Goal: Task Accomplishment & Management: Use online tool/utility

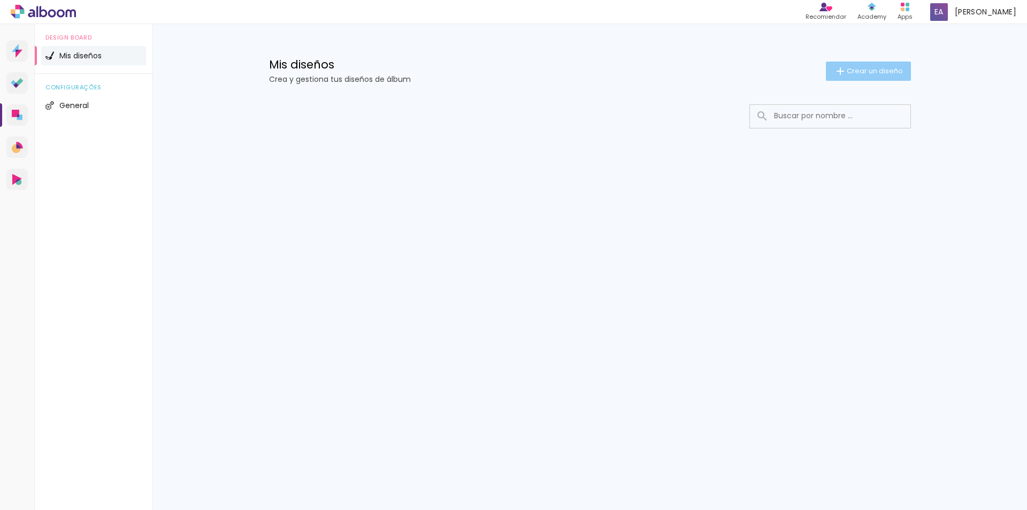
click at [847, 72] on span "Crear un diseño" at bounding box center [875, 70] width 56 height 7
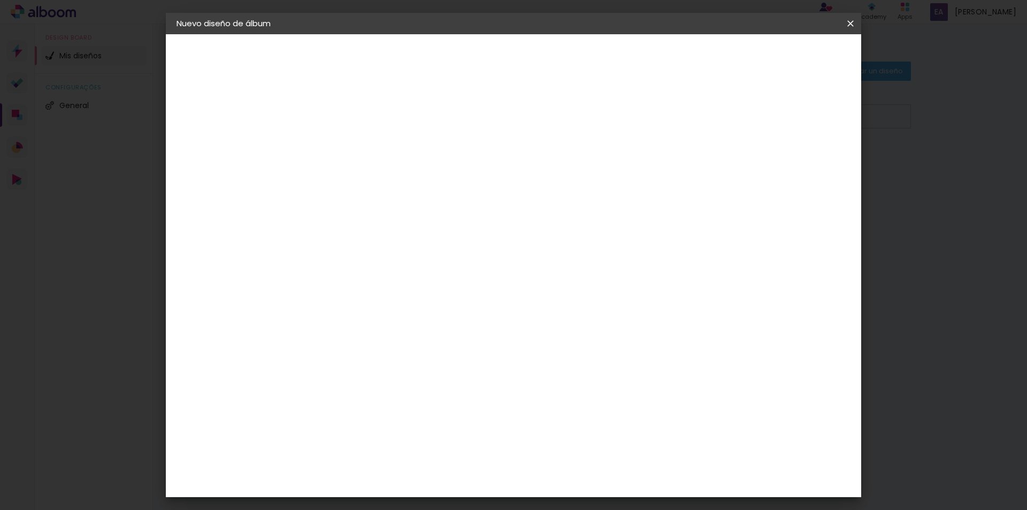
click at [352, 144] on input at bounding box center [352, 143] width 0 height 17
type input "Alma XV"
type paper-input "Alma XV"
click at [0, 0] on slot "Avanzar" at bounding box center [0, 0] width 0 height 0
click at [421, 157] on div "Laboratório [GEOGRAPHIC_DATA] [GEOGRAPHIC_DATA] [GEOGRAPHIC_DATA] [GEOGRAPHIC_D…" at bounding box center [371, 335] width 100 height 462
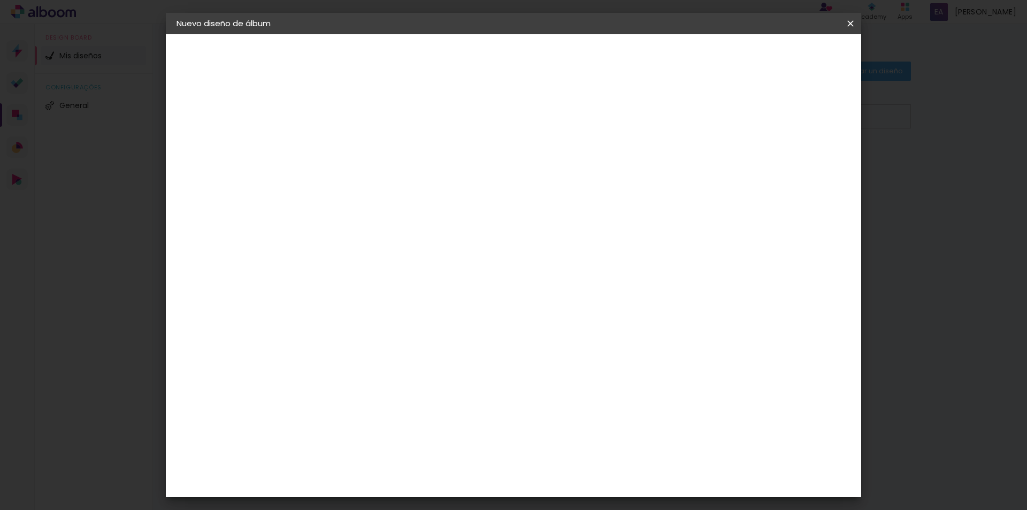
click at [421, 191] on div "Laboratório [GEOGRAPHIC_DATA] [GEOGRAPHIC_DATA] [GEOGRAPHIC_DATA] [GEOGRAPHIC_D…" at bounding box center [371, 335] width 100 height 462
click at [417, 198] on input at bounding box center [371, 203] width 93 height 13
click at [0, 0] on slot "Tamaño libre" at bounding box center [0, 0] width 0 height 0
click at [534, 51] on paper-button "Avanzar" at bounding box center [507, 57] width 51 height 18
click at [784, 58] on span "Empezar diseño" at bounding box center [754, 56] width 59 height 7
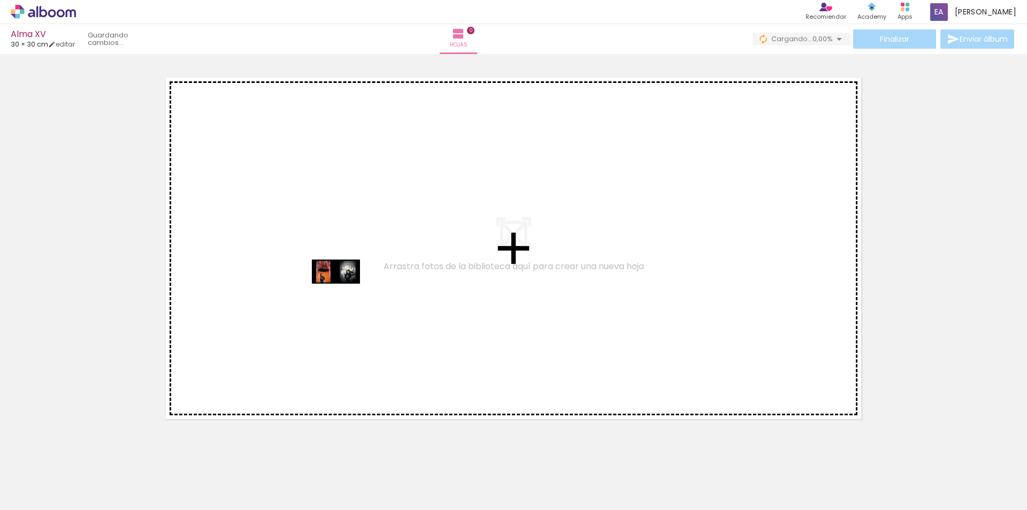
drag, startPoint x: 103, startPoint y: 476, endPoint x: 344, endPoint y: 292, distance: 303.9
click at [344, 292] on quentale-workspace at bounding box center [513, 255] width 1027 height 510
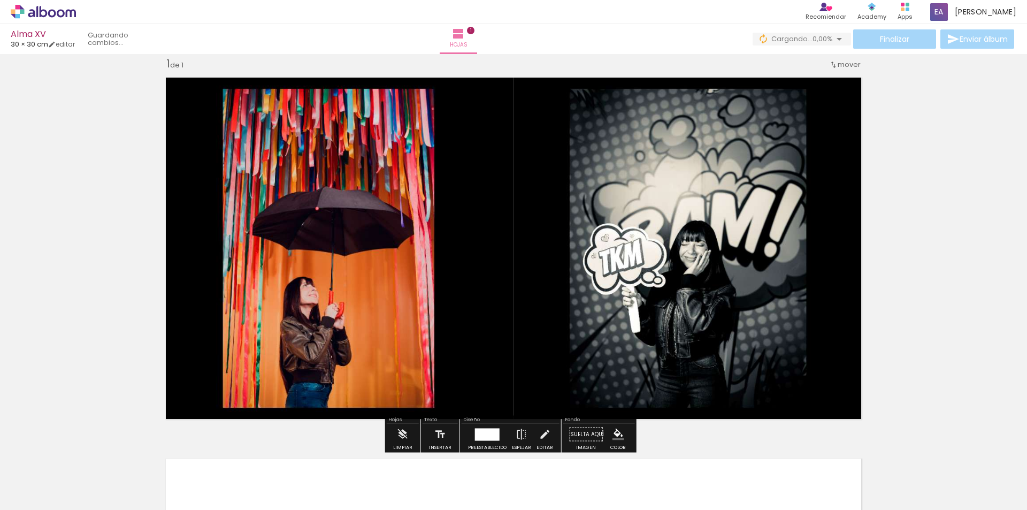
scroll to position [14, 0]
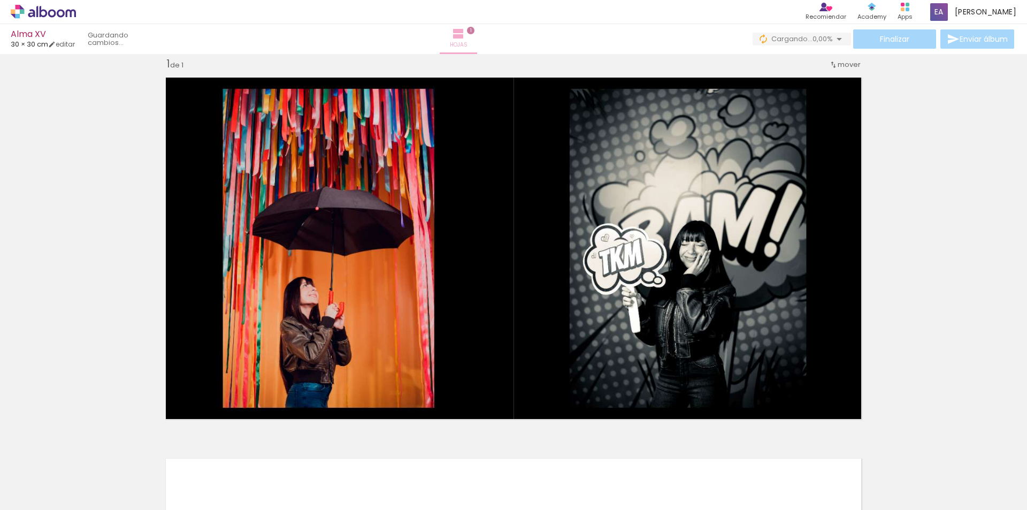
click at [465, 39] on iron-icon at bounding box center [458, 33] width 13 height 13
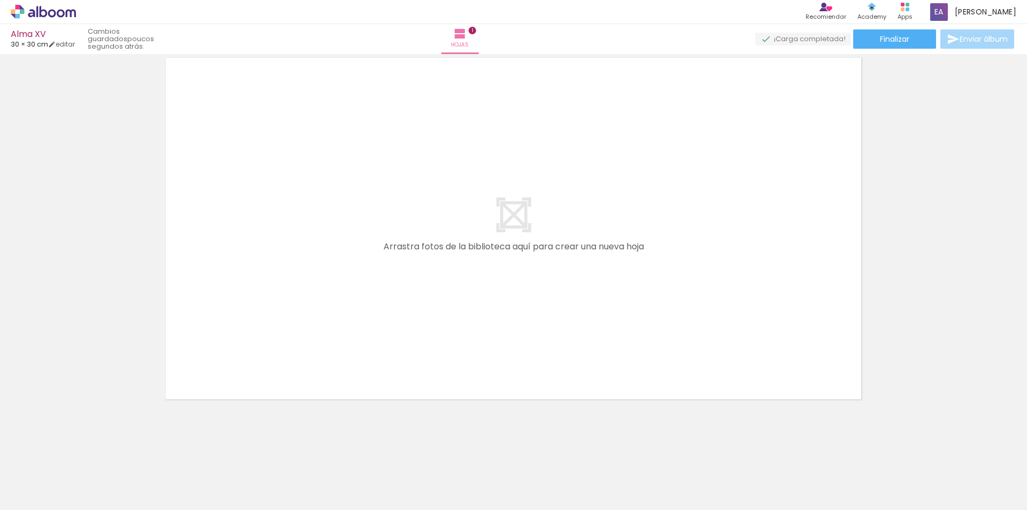
scroll to position [0, 0]
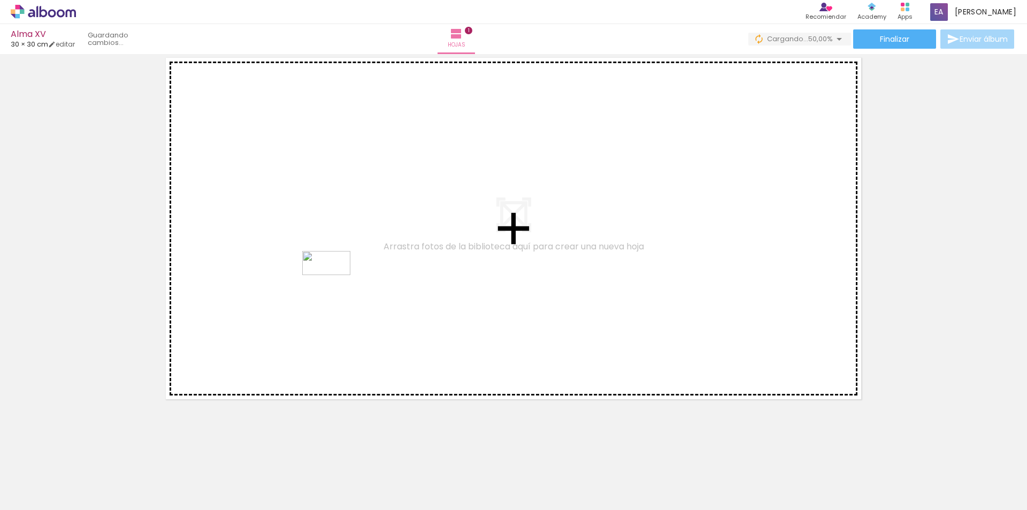
drag, startPoint x: 172, startPoint y: 474, endPoint x: 334, endPoint y: 283, distance: 250.2
click at [334, 283] on quentale-workspace at bounding box center [513, 255] width 1027 height 510
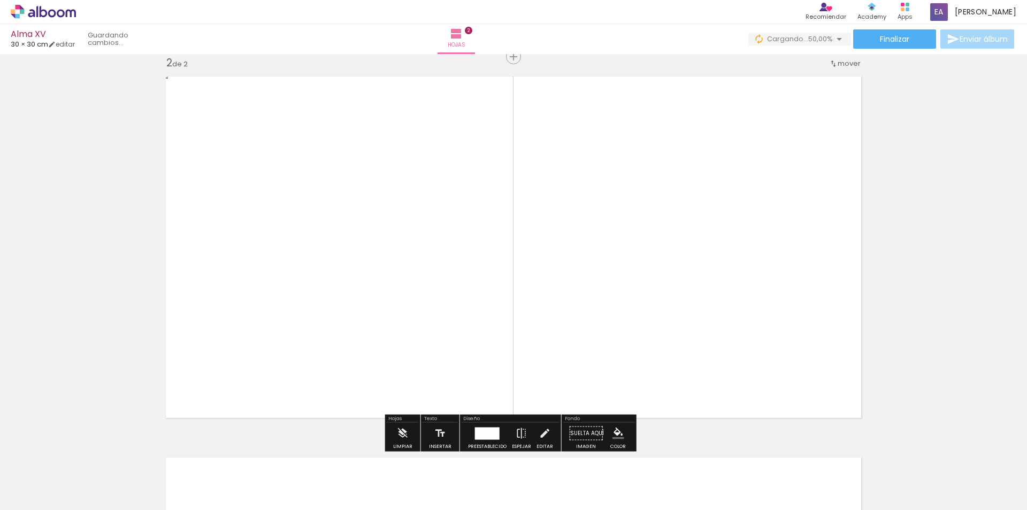
scroll to position [395, 0]
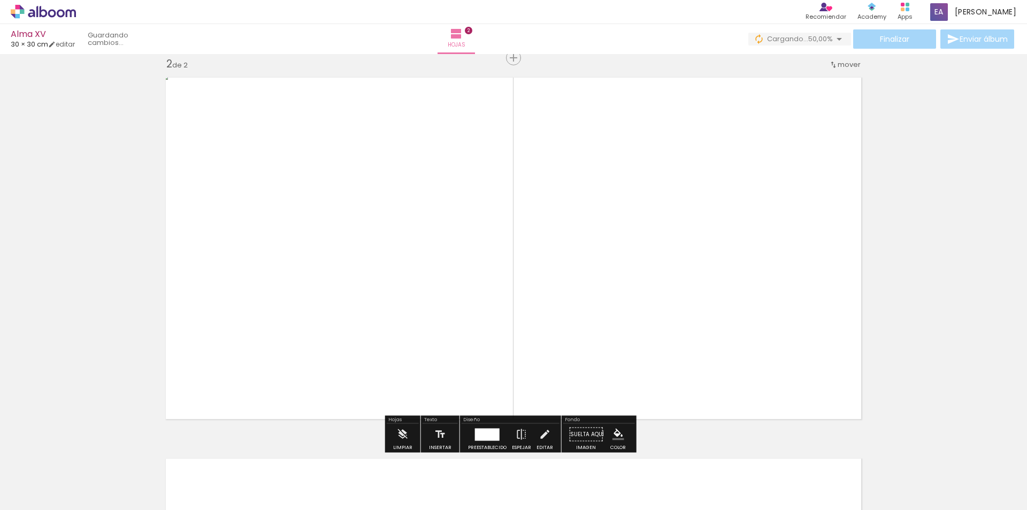
click at [33, 493] on span "Añadir Fotos" at bounding box center [32, 496] width 21 height 12
click at [0, 0] on input "file" at bounding box center [0, 0] width 0 height 0
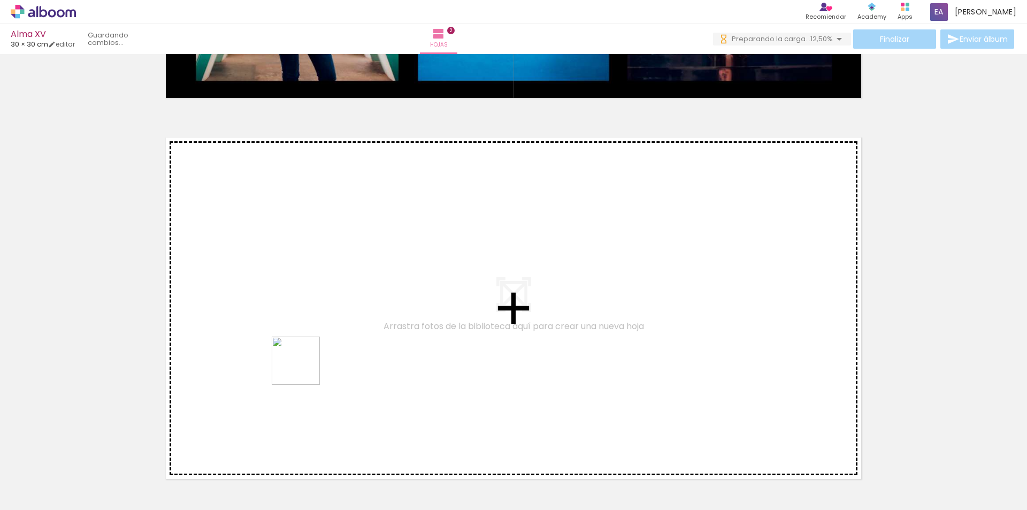
scroll to position [0, 0]
drag, startPoint x: 235, startPoint y: 473, endPoint x: 339, endPoint y: 324, distance: 181.4
click at [339, 324] on quentale-workspace at bounding box center [513, 255] width 1027 height 510
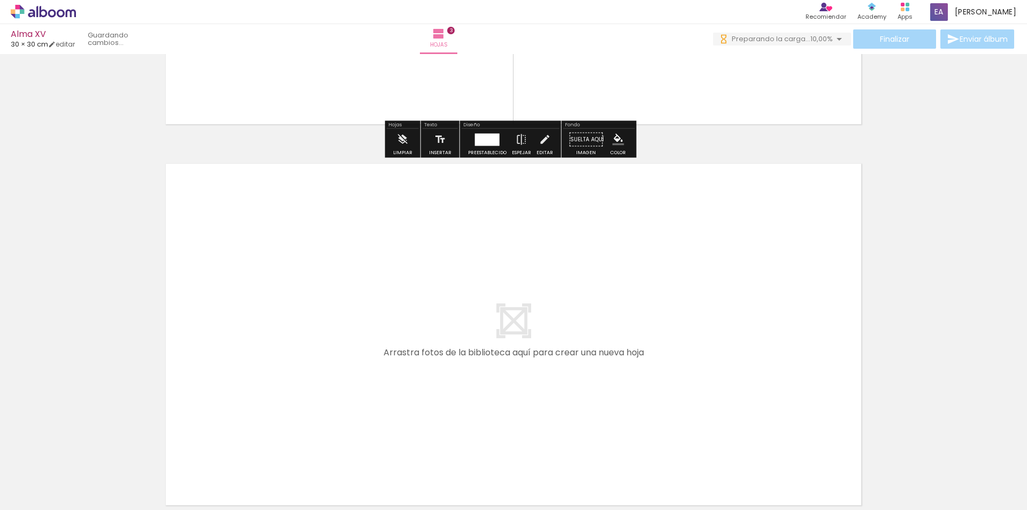
scroll to position [1079, 0]
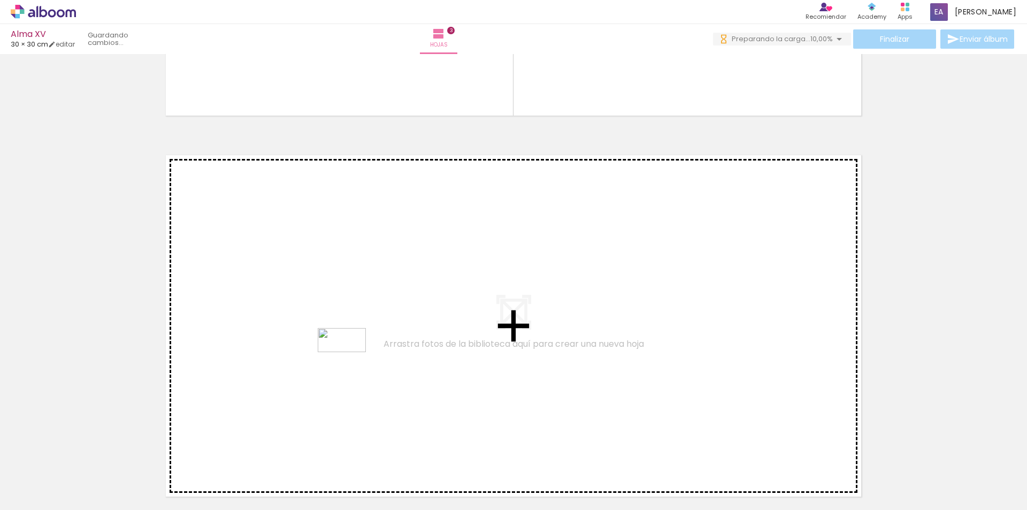
drag, startPoint x: 295, startPoint y: 482, endPoint x: 351, endPoint y: 357, distance: 137.0
click at [351, 357] on quentale-workspace at bounding box center [513, 255] width 1027 height 510
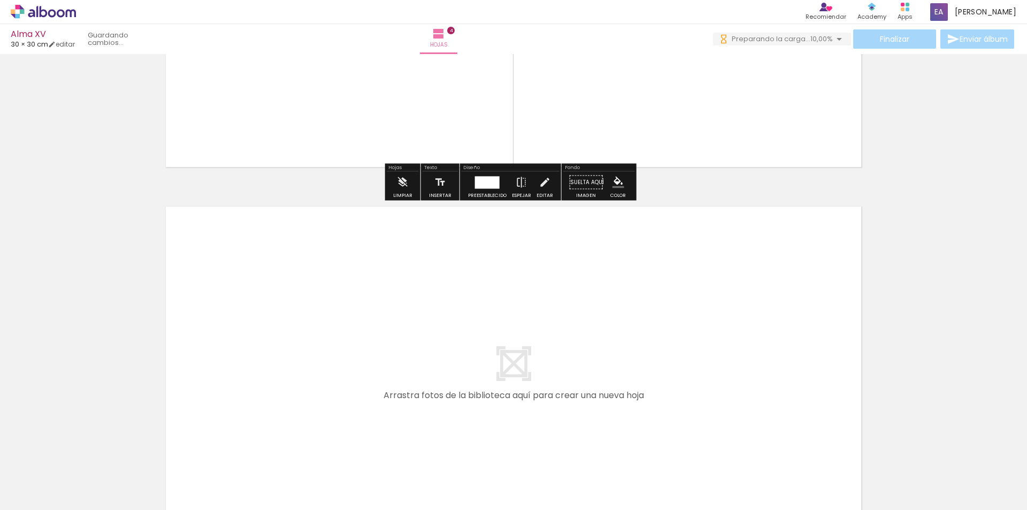
scroll to position [1460, 0]
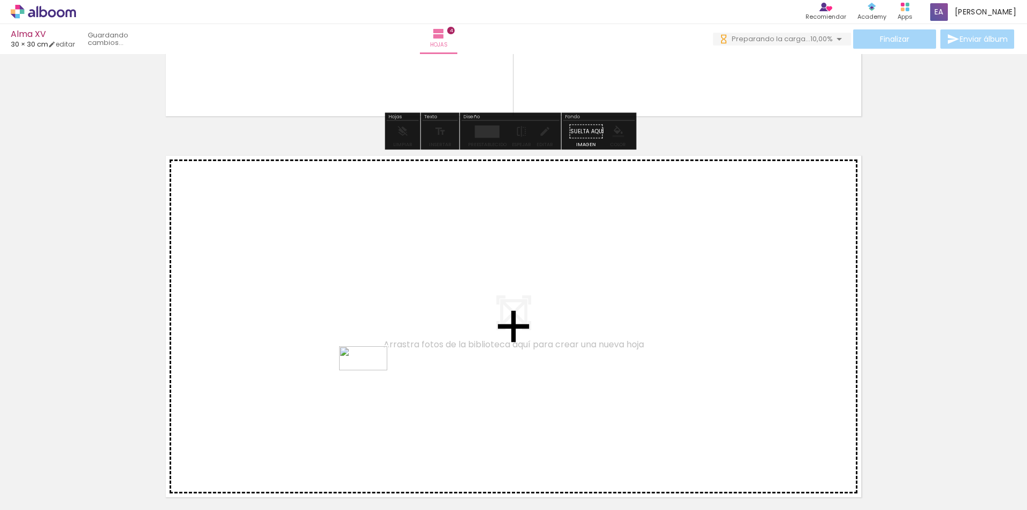
drag, startPoint x: 330, startPoint y: 478, endPoint x: 372, endPoint y: 377, distance: 109.1
click at [372, 377] on quentale-workspace at bounding box center [513, 255] width 1027 height 510
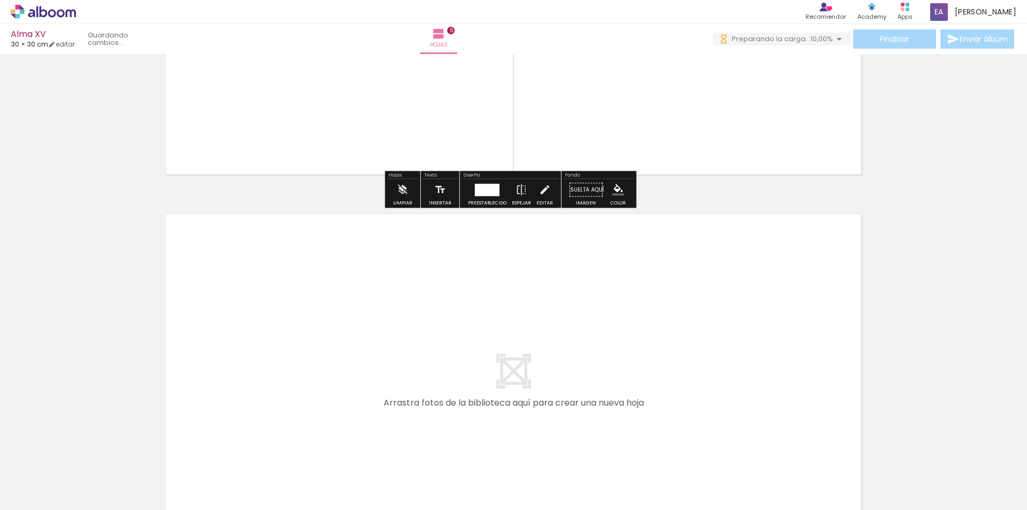
scroll to position [1806, 0]
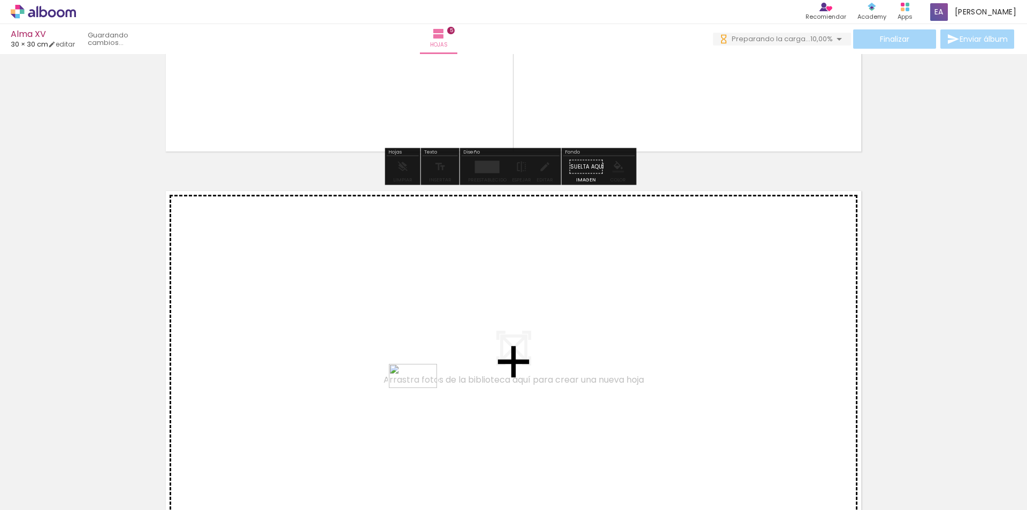
drag, startPoint x: 403, startPoint y: 483, endPoint x: 421, endPoint y: 396, distance: 88.5
click at [421, 396] on quentale-workspace at bounding box center [513, 255] width 1027 height 510
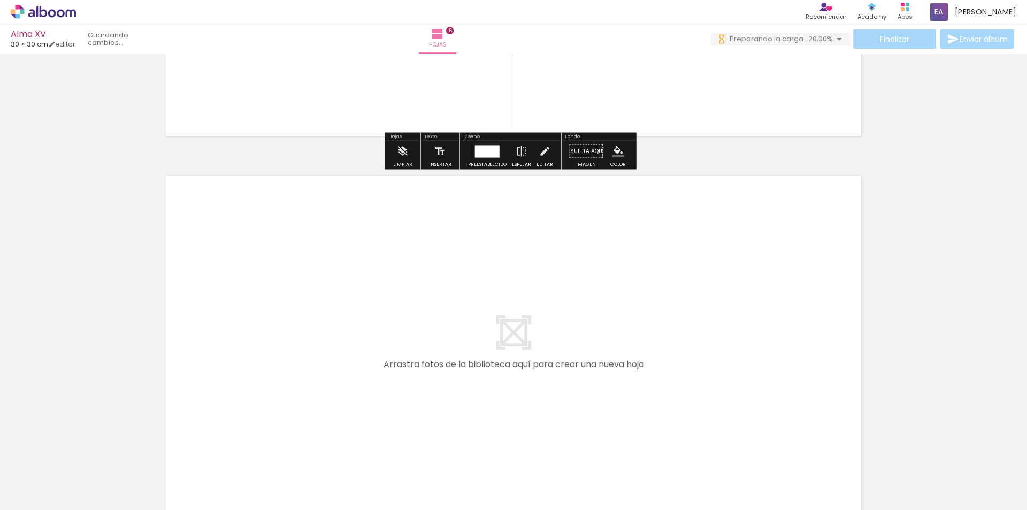
scroll to position [2204, 0]
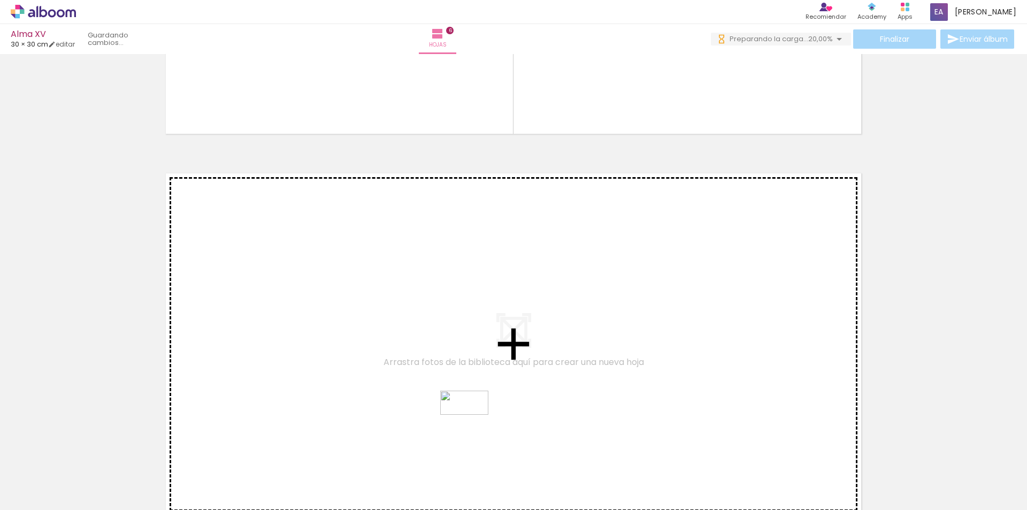
drag, startPoint x: 467, startPoint y: 481, endPoint x: 473, endPoint y: 391, distance: 90.1
click at [473, 391] on quentale-workspace at bounding box center [513, 255] width 1027 height 510
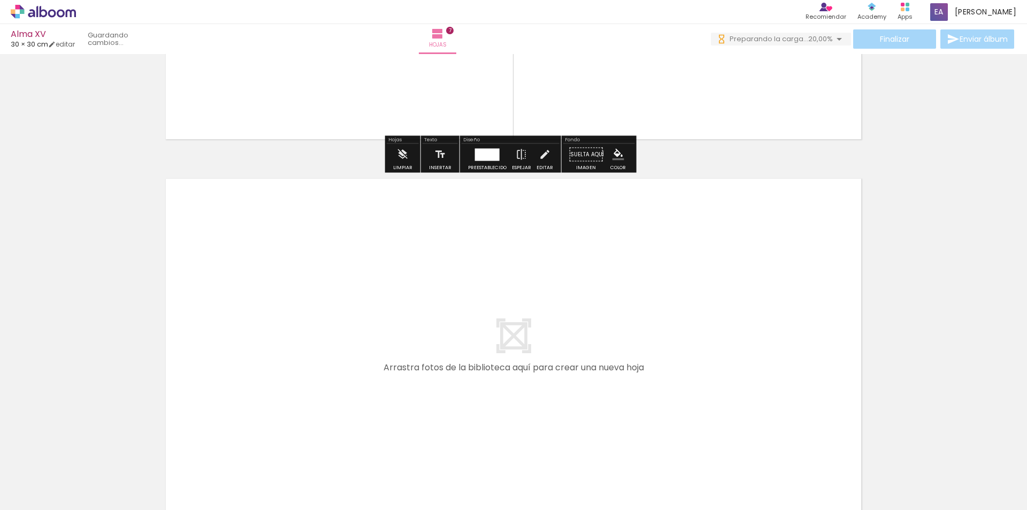
scroll to position [2603, 0]
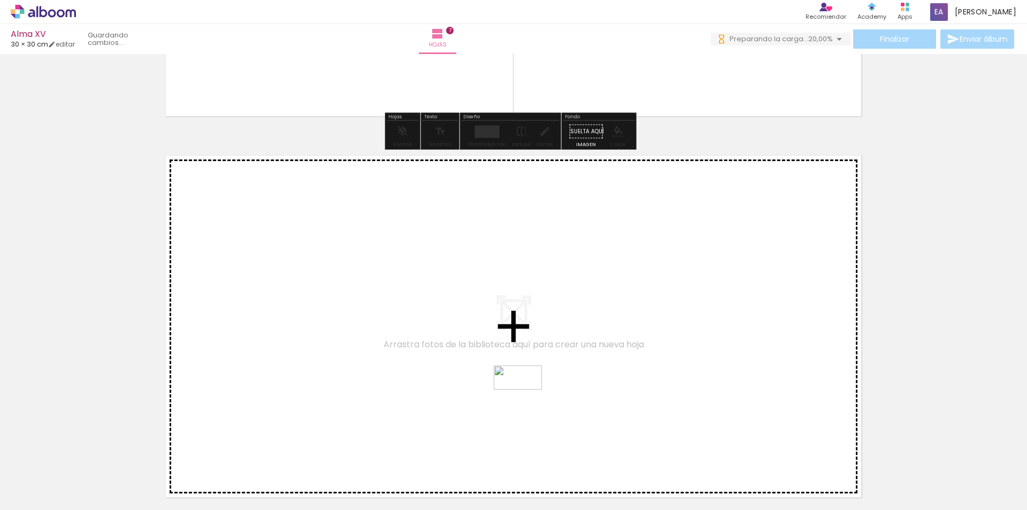
drag, startPoint x: 526, startPoint y: 484, endPoint x: 526, endPoint y: 376, distance: 108.1
click at [526, 376] on quentale-workspace at bounding box center [513, 255] width 1027 height 510
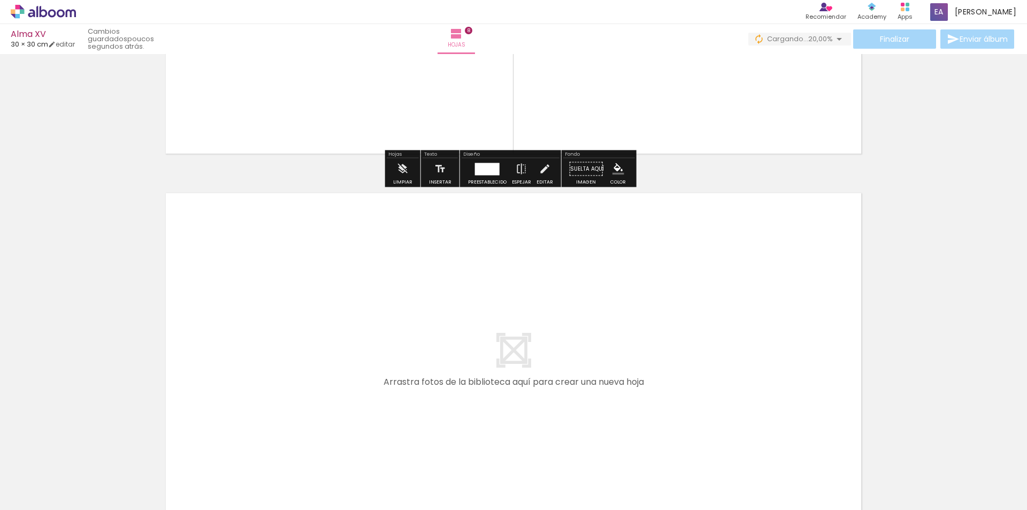
scroll to position [2984, 0]
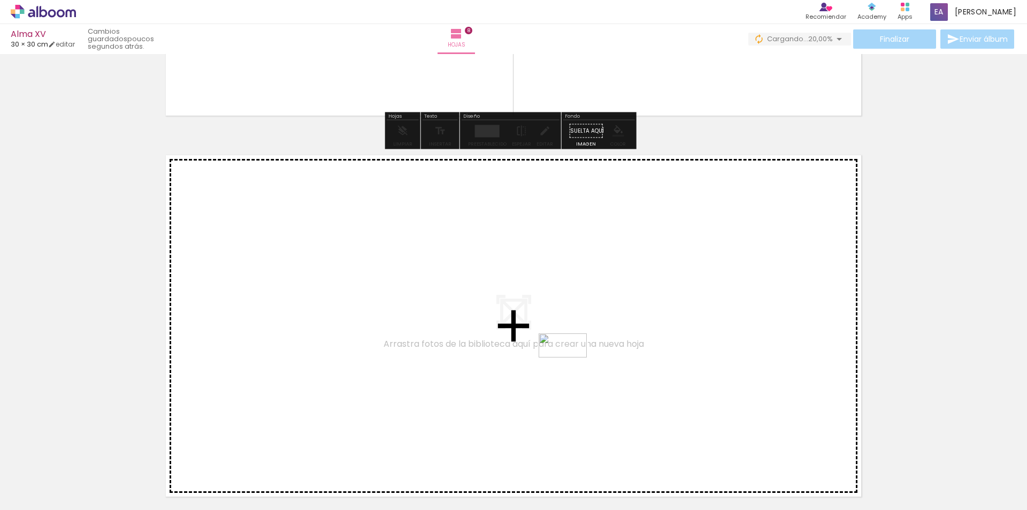
drag, startPoint x: 593, startPoint y: 484, endPoint x: 569, endPoint y: 363, distance: 123.3
click at [569, 363] on quentale-workspace at bounding box center [513, 255] width 1027 height 510
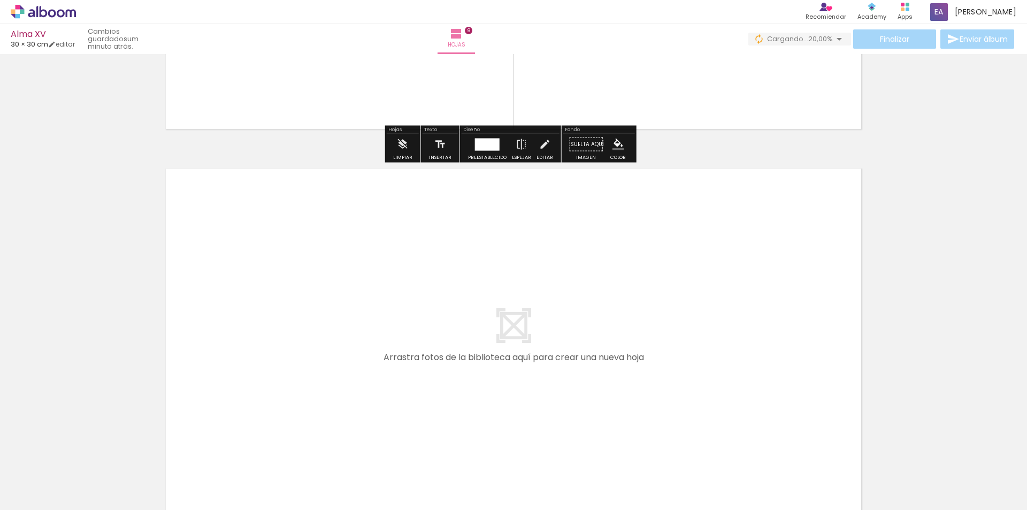
scroll to position [3365, 0]
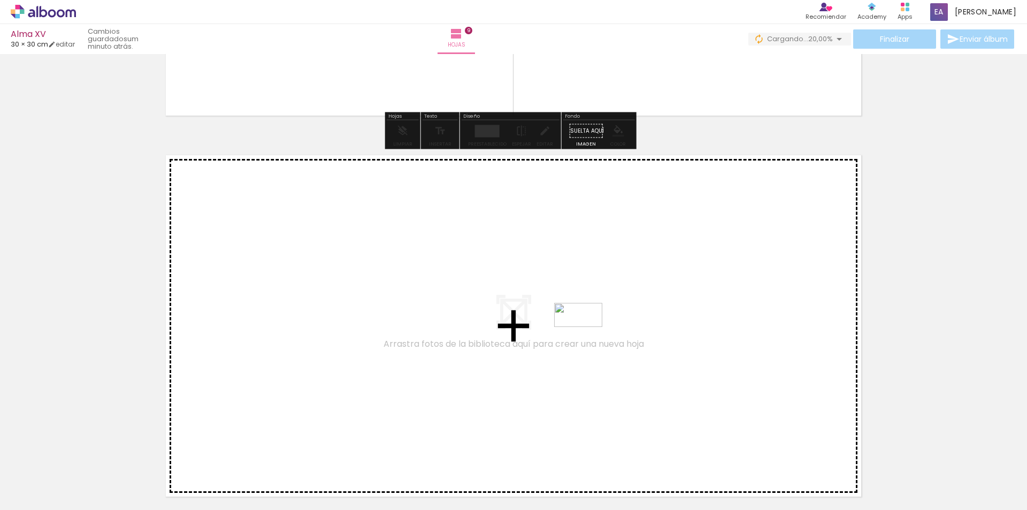
drag, startPoint x: 638, startPoint y: 474, endPoint x: 585, endPoint y: 334, distance: 149.2
click at [585, 334] on quentale-workspace at bounding box center [513, 255] width 1027 height 510
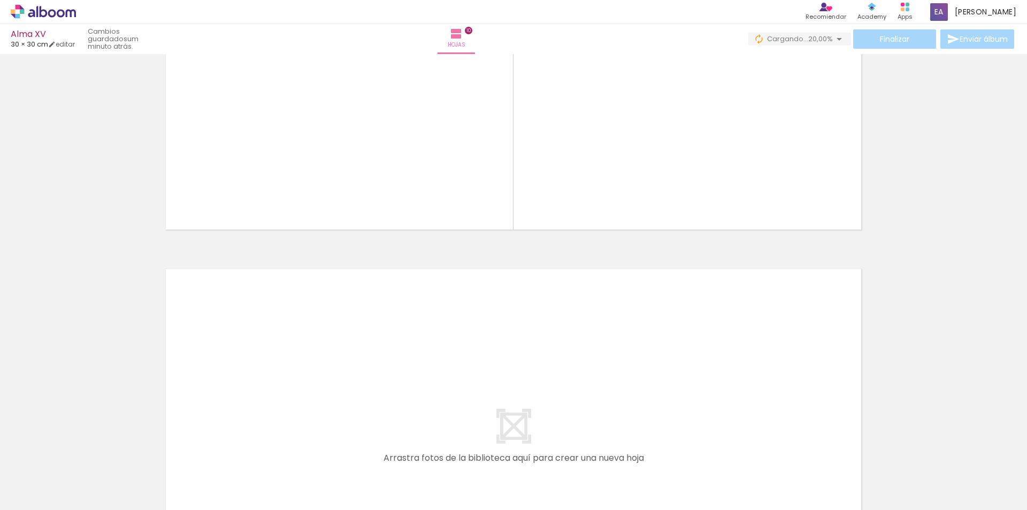
scroll to position [3630, 0]
click at [573, 304] on quentale-layouter at bounding box center [513, 442] width 709 height 354
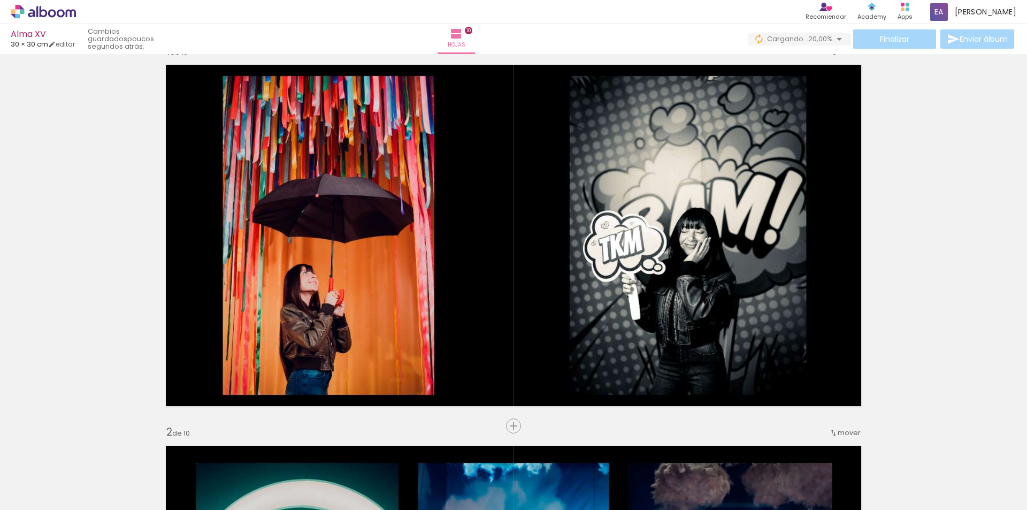
scroll to position [0, 0]
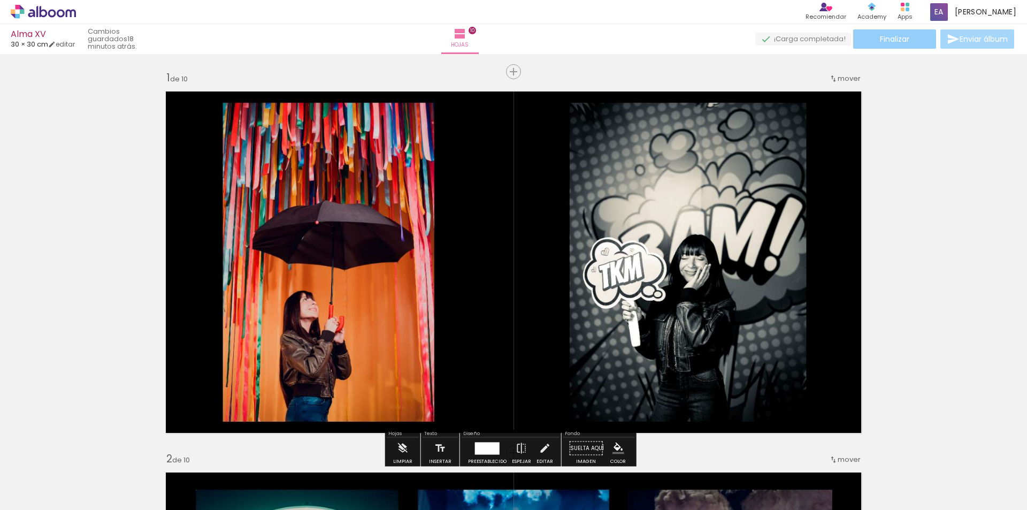
click at [904, 42] on span "Finalizar" at bounding box center [894, 38] width 29 height 7
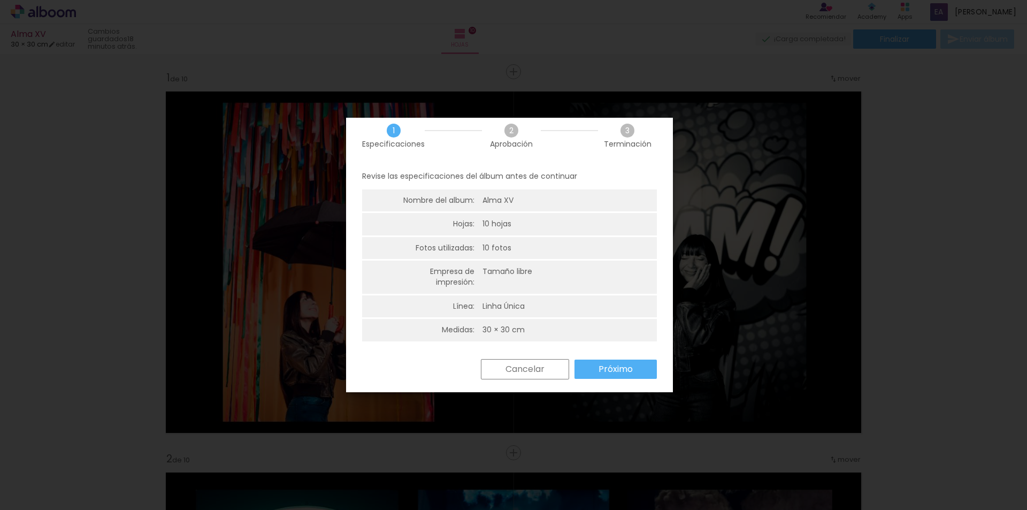
scroll to position [13, 0]
click at [0, 0] on slot "Próximo" at bounding box center [0, 0] width 0 height 0
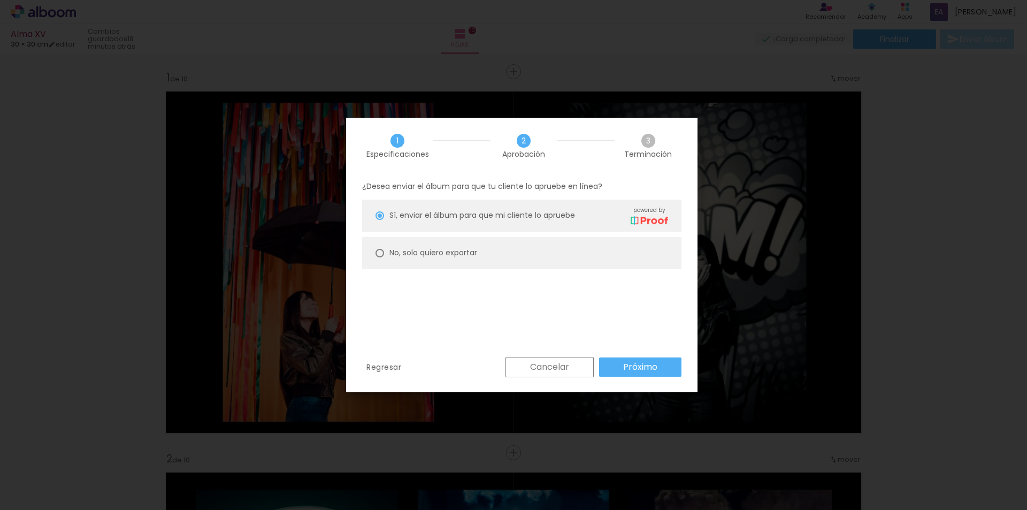
click at [0, 0] on slot "Próximo" at bounding box center [0, 0] width 0 height 0
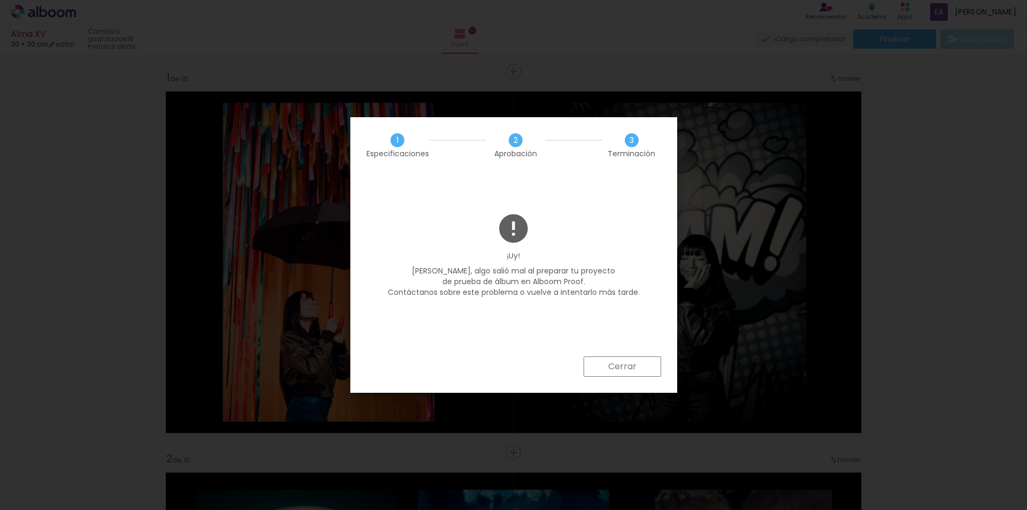
click at [511, 139] on span "2" at bounding box center [516, 140] width 14 height 14
click at [0, 0] on slot "Cerrar" at bounding box center [0, 0] width 0 height 0
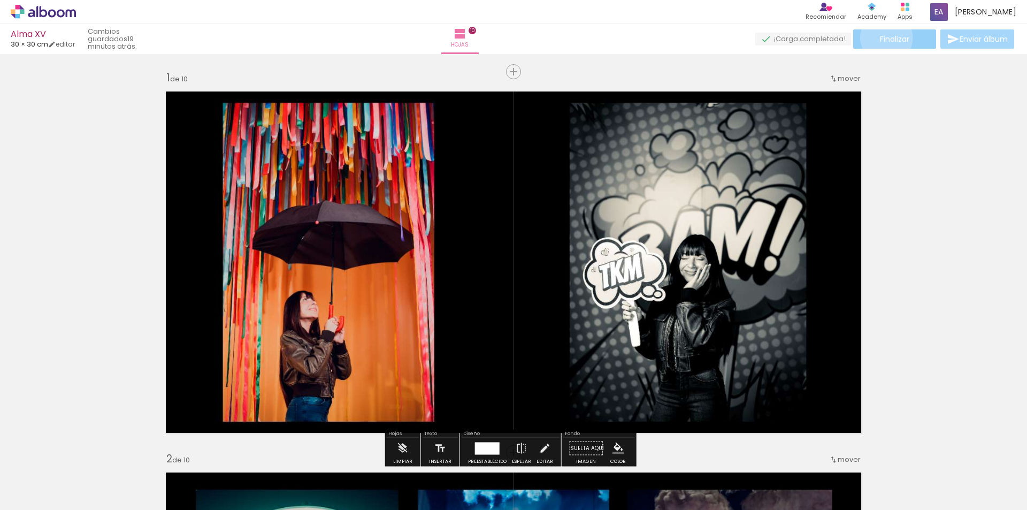
click at [883, 37] on span "Finalizar" at bounding box center [894, 38] width 29 height 7
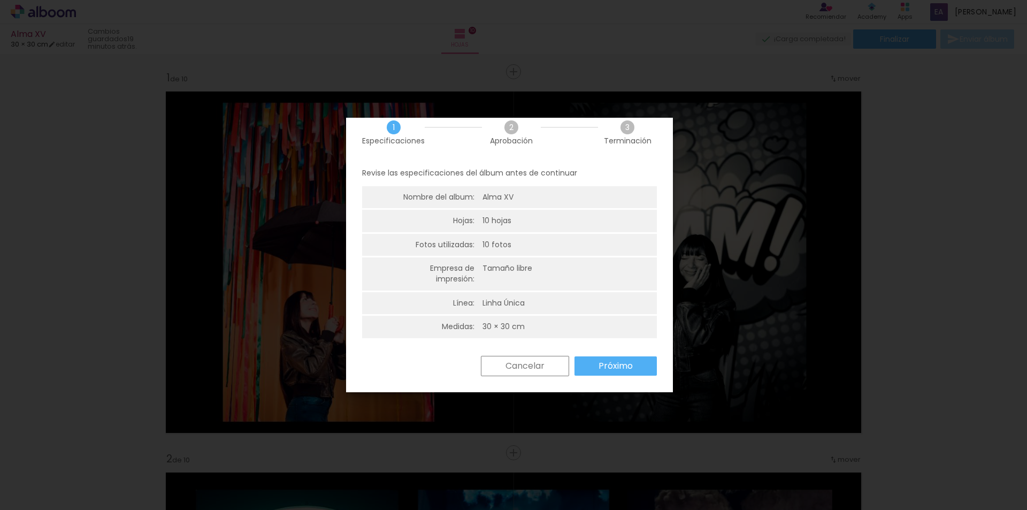
click at [0, 0] on slot "Próximo" at bounding box center [0, 0] width 0 height 0
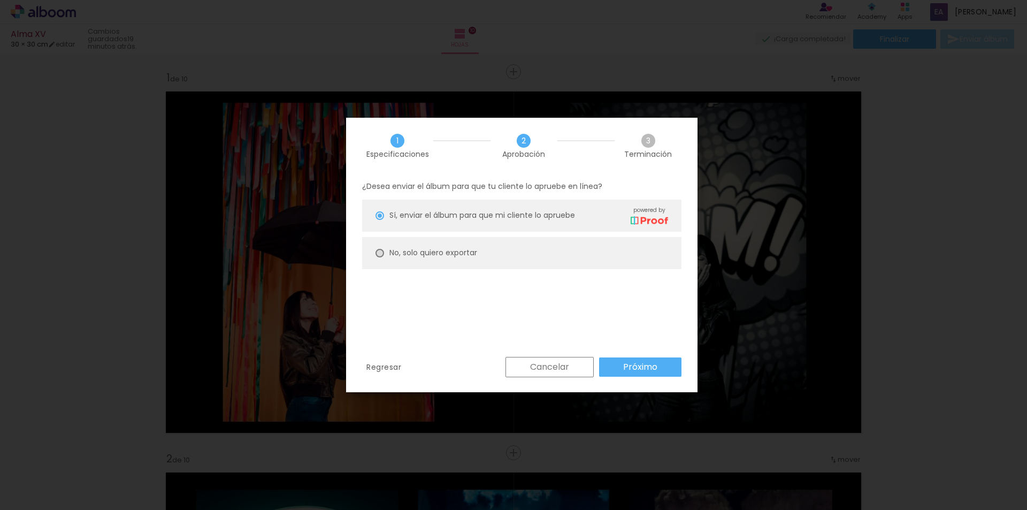
click at [382, 253] on div at bounding box center [380, 253] width 9 height 9
type paper-radio-button "on"
click at [0, 0] on slot "Próximo" at bounding box center [0, 0] width 0 height 0
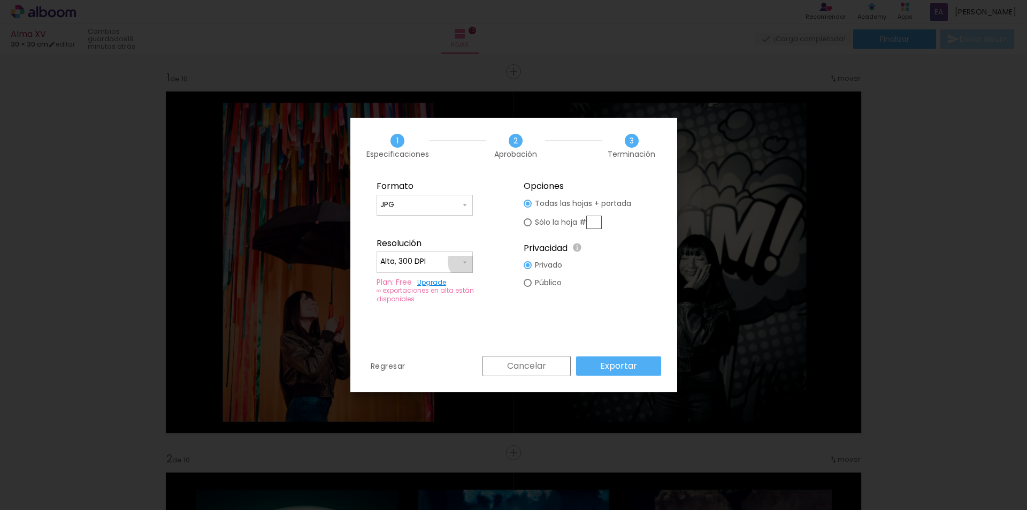
click at [467, 262] on iron-icon at bounding box center [465, 262] width 9 height 9
click at [432, 280] on paper-item "Baja" at bounding box center [425, 281] width 96 height 21
type input "Baja"
click at [0, 0] on slot "Exportar" at bounding box center [0, 0] width 0 height 0
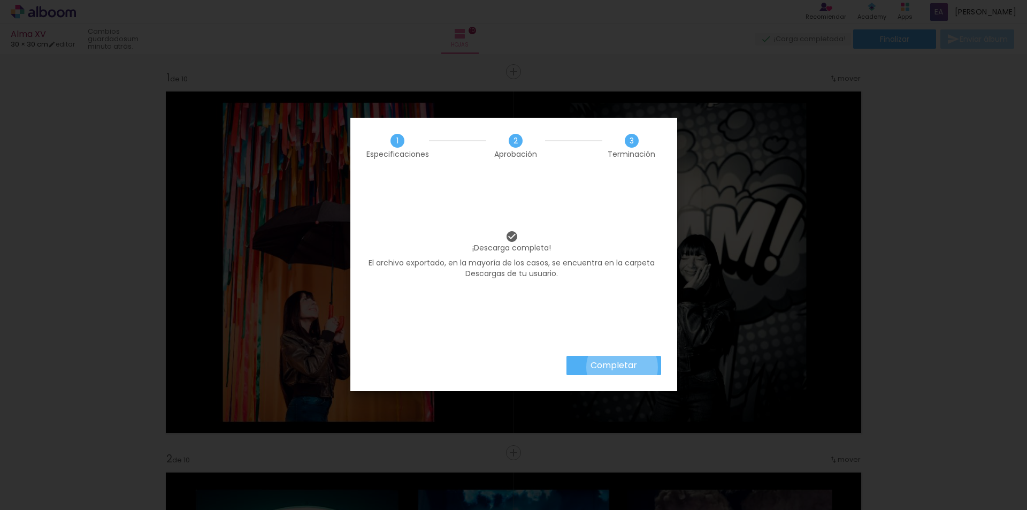
click at [0, 0] on slot "Completar" at bounding box center [0, 0] width 0 height 0
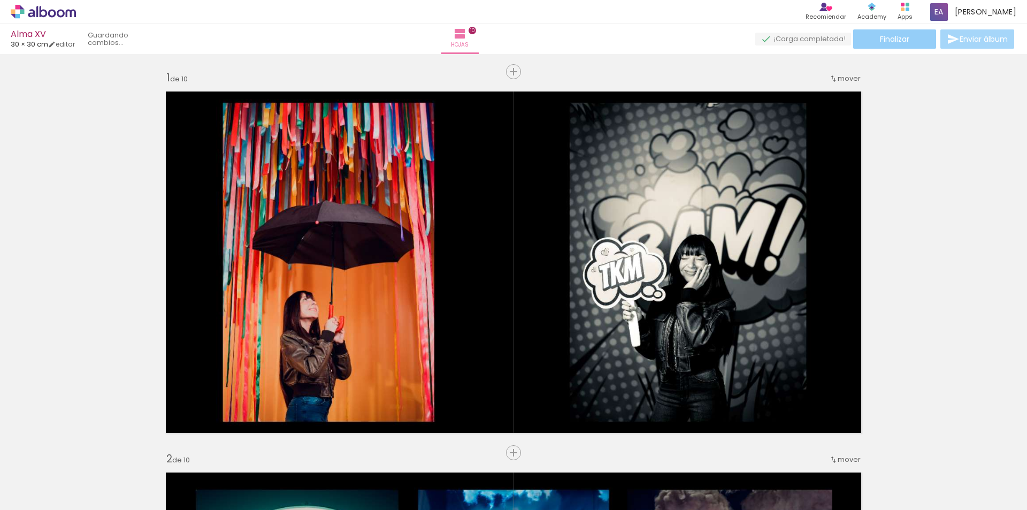
click at [908, 37] on paper-button "Finalizar" at bounding box center [895, 38] width 83 height 19
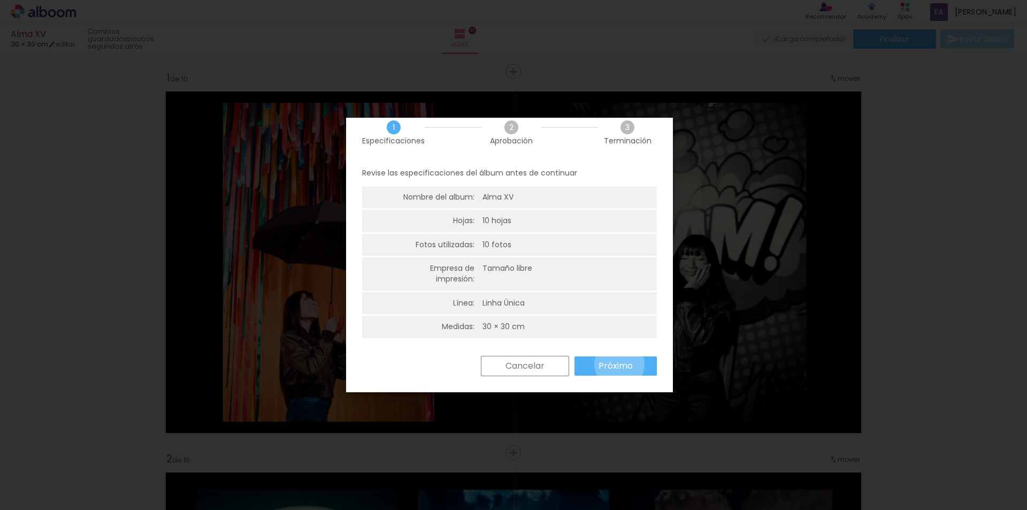
click at [0, 0] on slot "Próximo" at bounding box center [0, 0] width 0 height 0
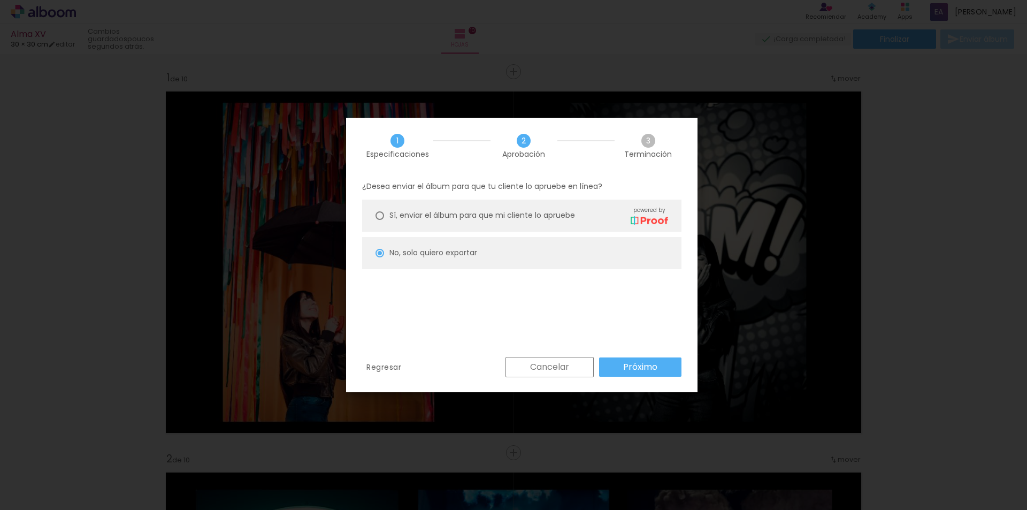
click at [932, 200] on iron-overlay-backdrop at bounding box center [513, 255] width 1027 height 510
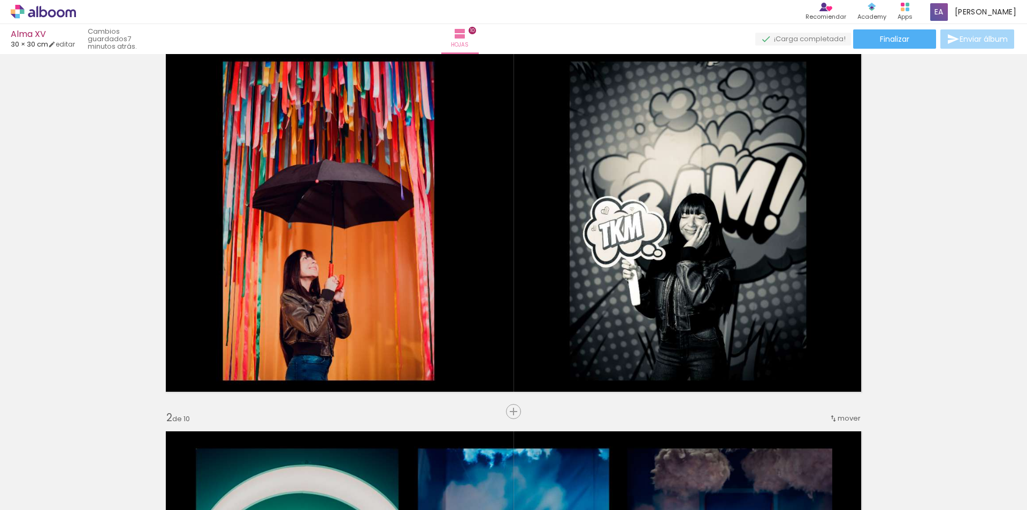
scroll to position [0, 0]
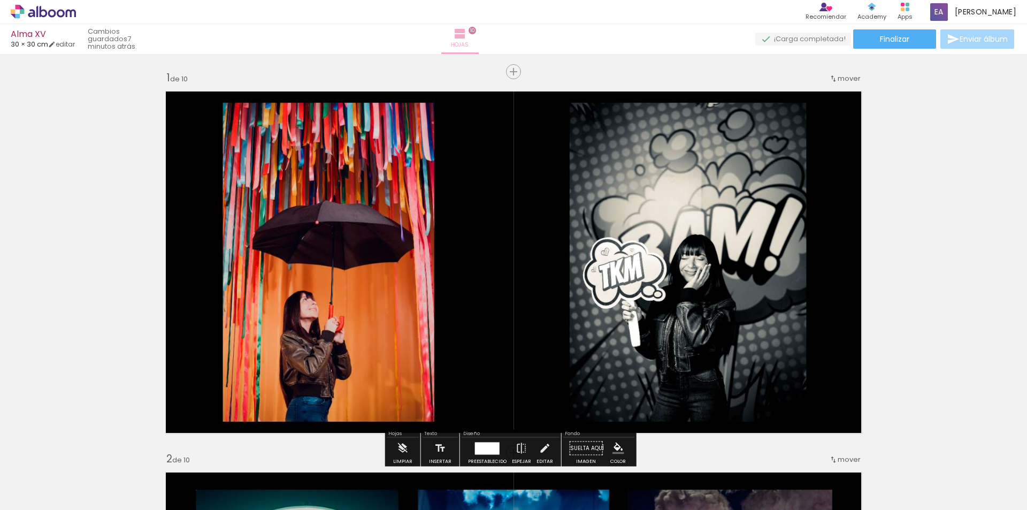
click at [467, 40] on iron-icon at bounding box center [460, 33] width 13 height 13
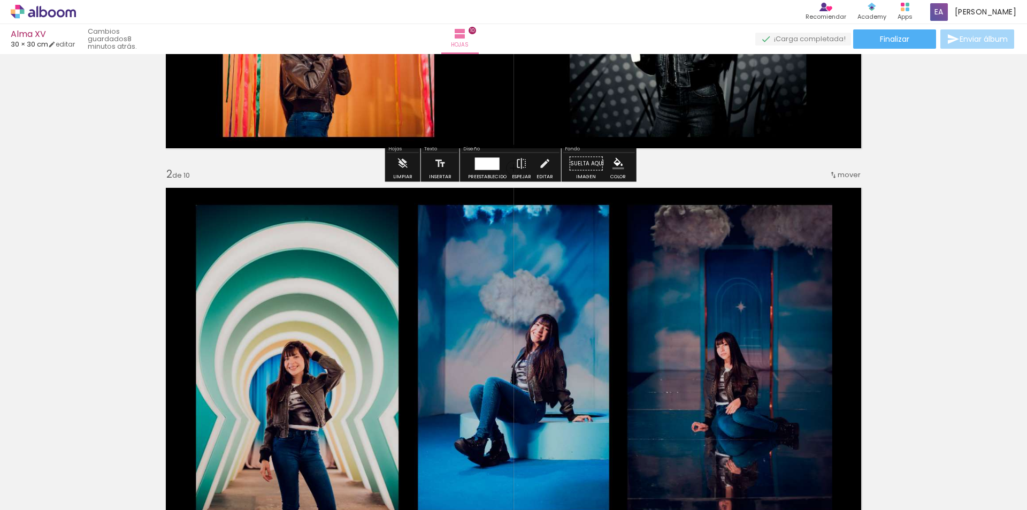
scroll to position [321, 0]
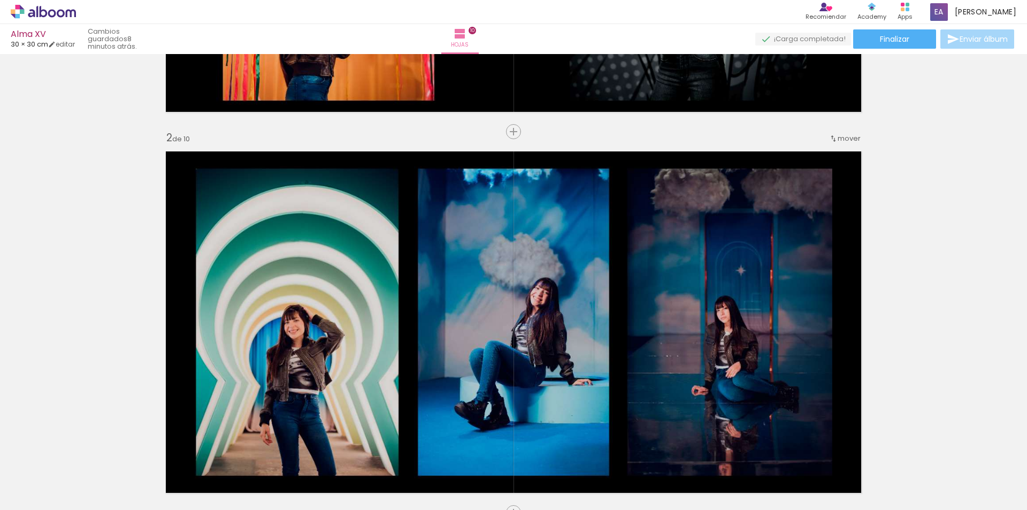
drag, startPoint x: 904, startPoint y: 13, endPoint x: 1001, endPoint y: 147, distance: 165.6
click at [902, 5] on rect at bounding box center [903, 5] width 4 height 4
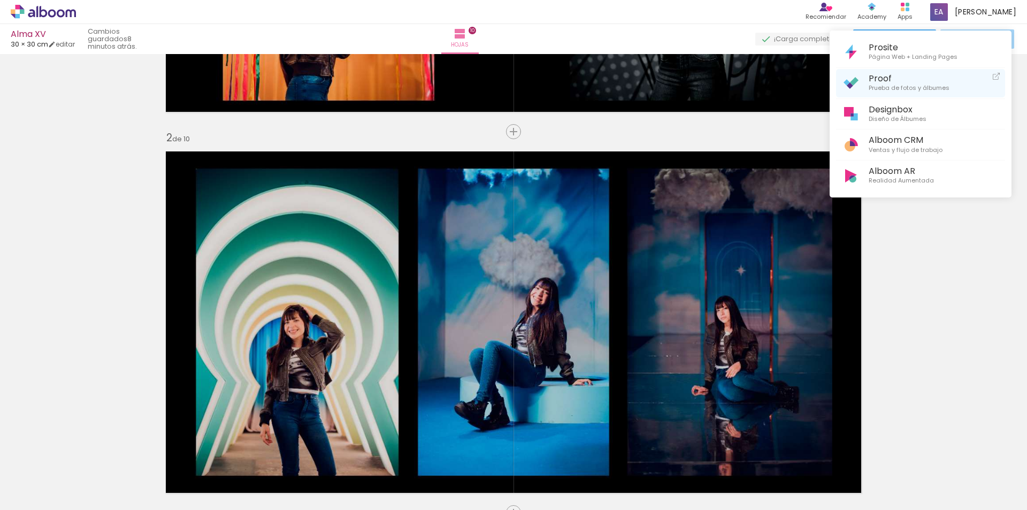
click at [882, 83] on span "Prueba de fotos y álbumes" at bounding box center [909, 88] width 81 height 10
click at [945, 305] on div at bounding box center [513, 255] width 1027 height 510
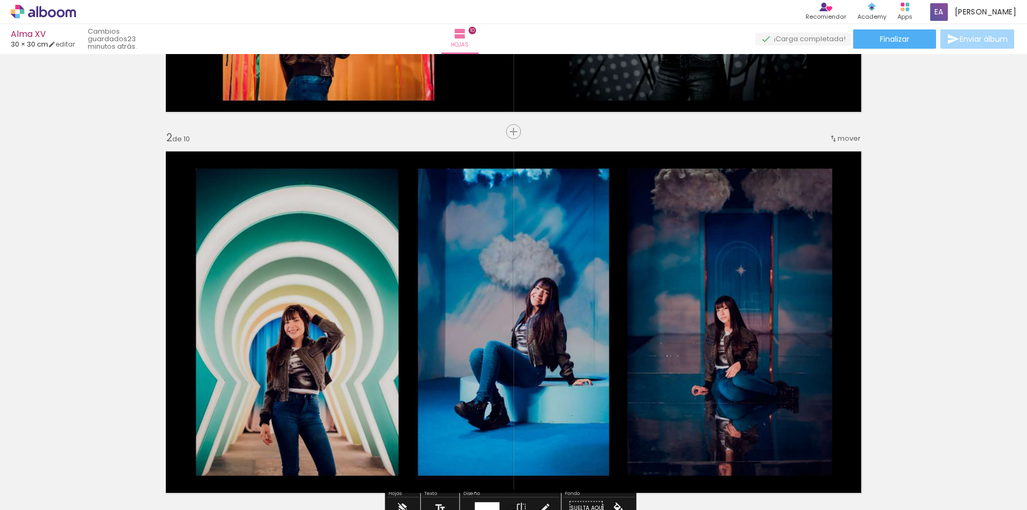
click at [233, 259] on quentale-photo at bounding box center [513, 322] width 709 height 354
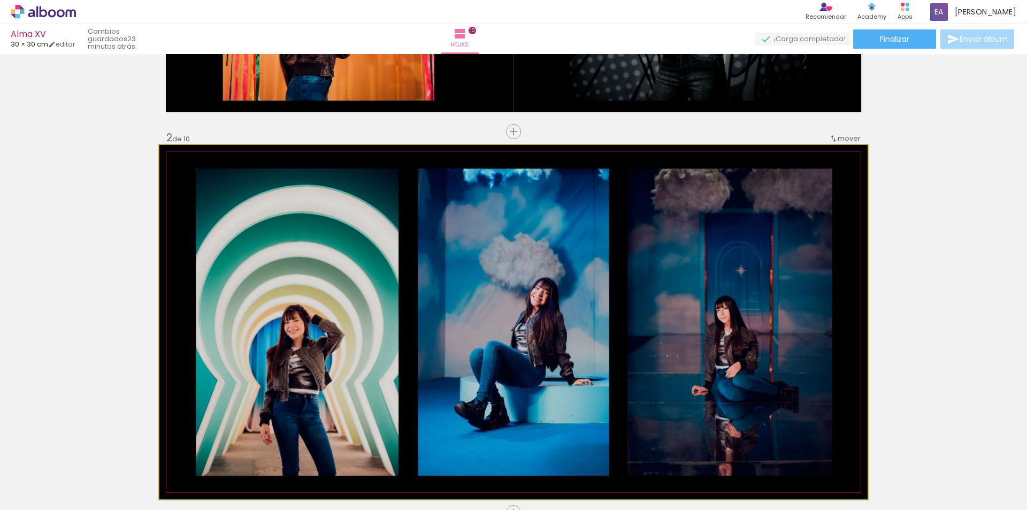
click at [746, 273] on quentale-photo at bounding box center [513, 322] width 709 height 354
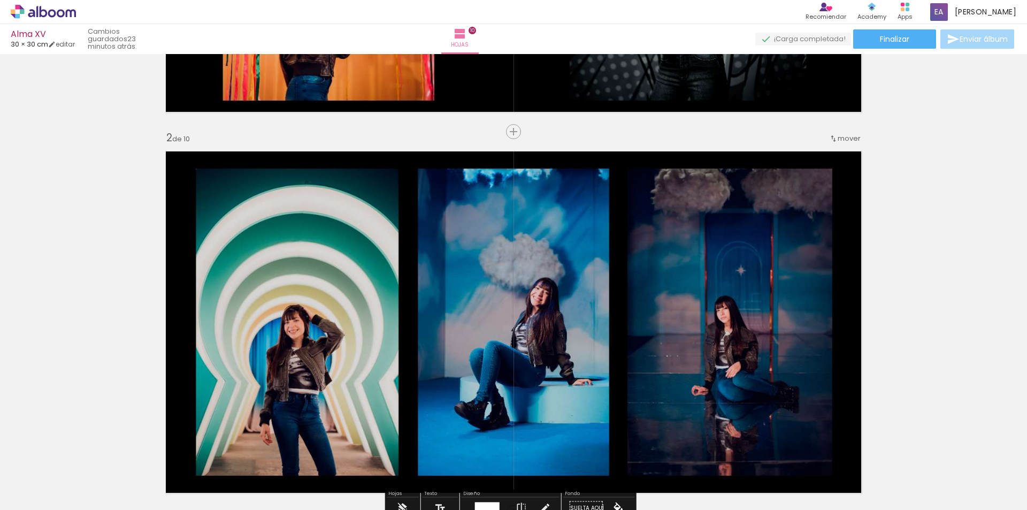
click at [618, 452] on iron-icon at bounding box center [611, 452] width 11 height 11
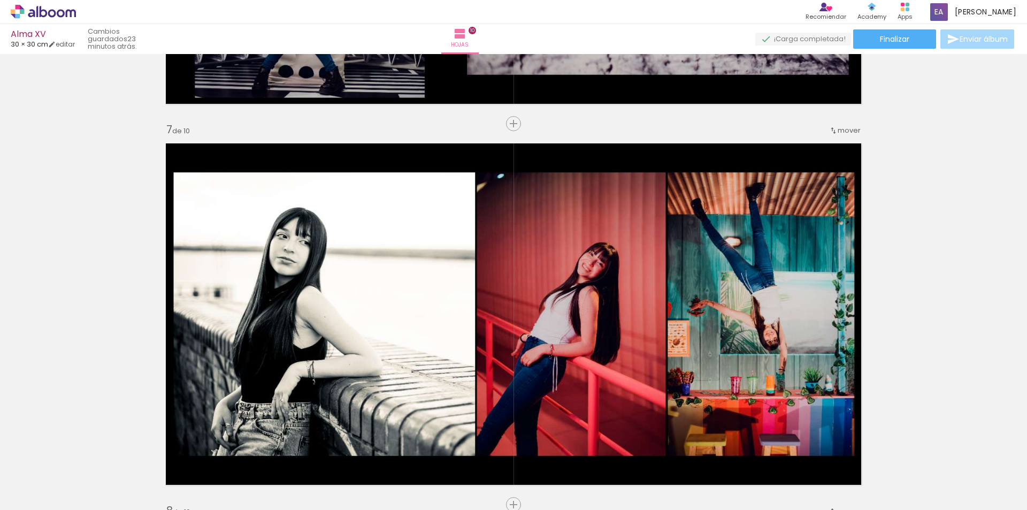
scroll to position [3443, 0]
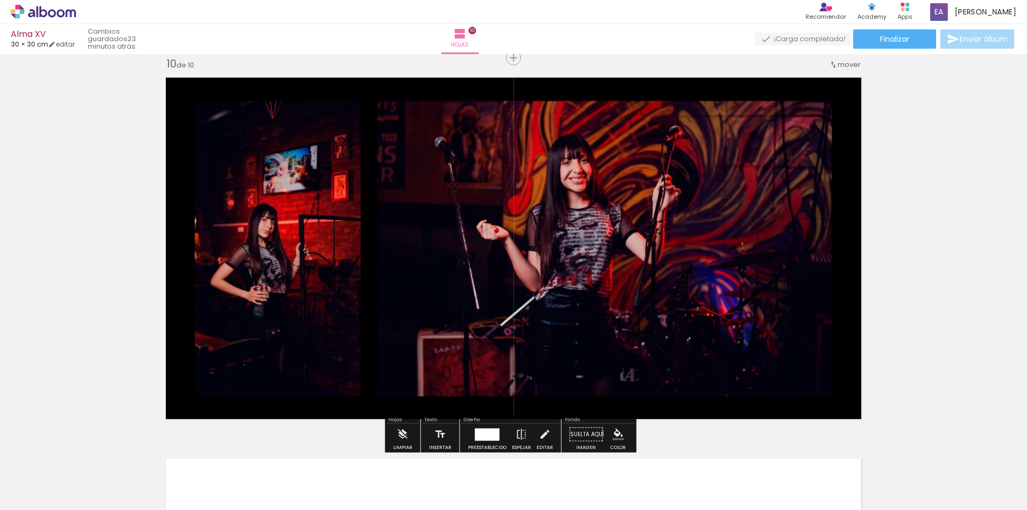
click at [618, 450] on iron-icon at bounding box center [611, 452] width 11 height 11
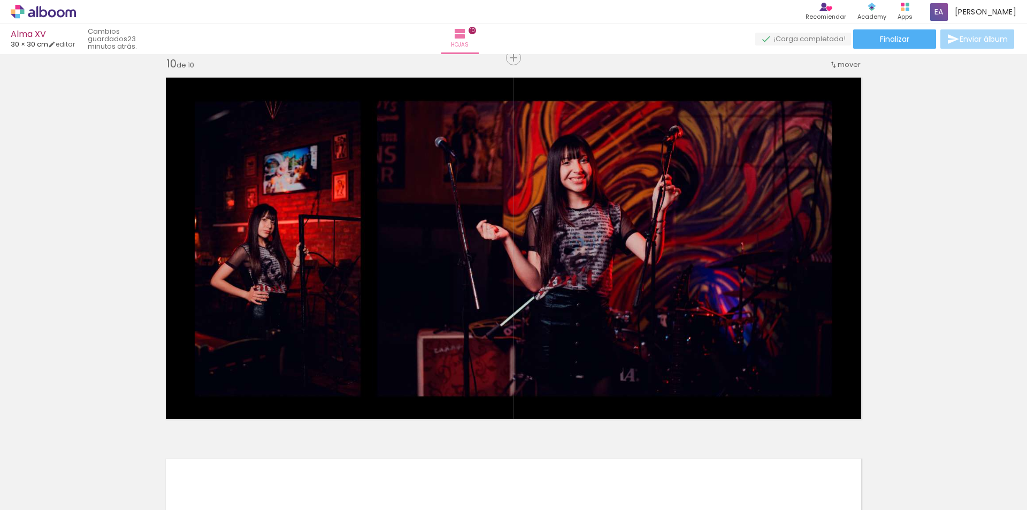
click at [618, 451] on iron-icon at bounding box center [611, 452] width 11 height 11
click at [78, 450] on iron-icon at bounding box center [72, 452] width 11 height 11
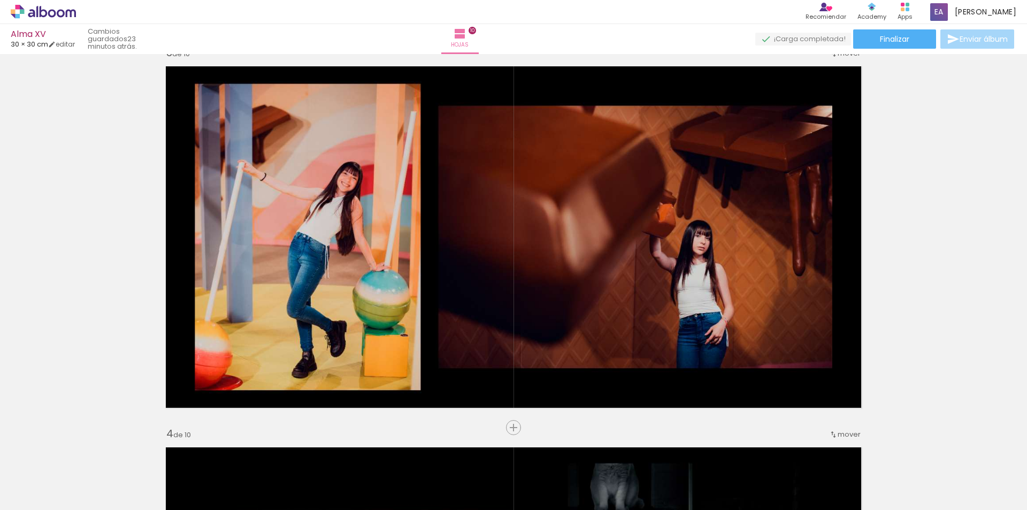
scroll to position [14, 0]
